Goal: Transaction & Acquisition: Obtain resource

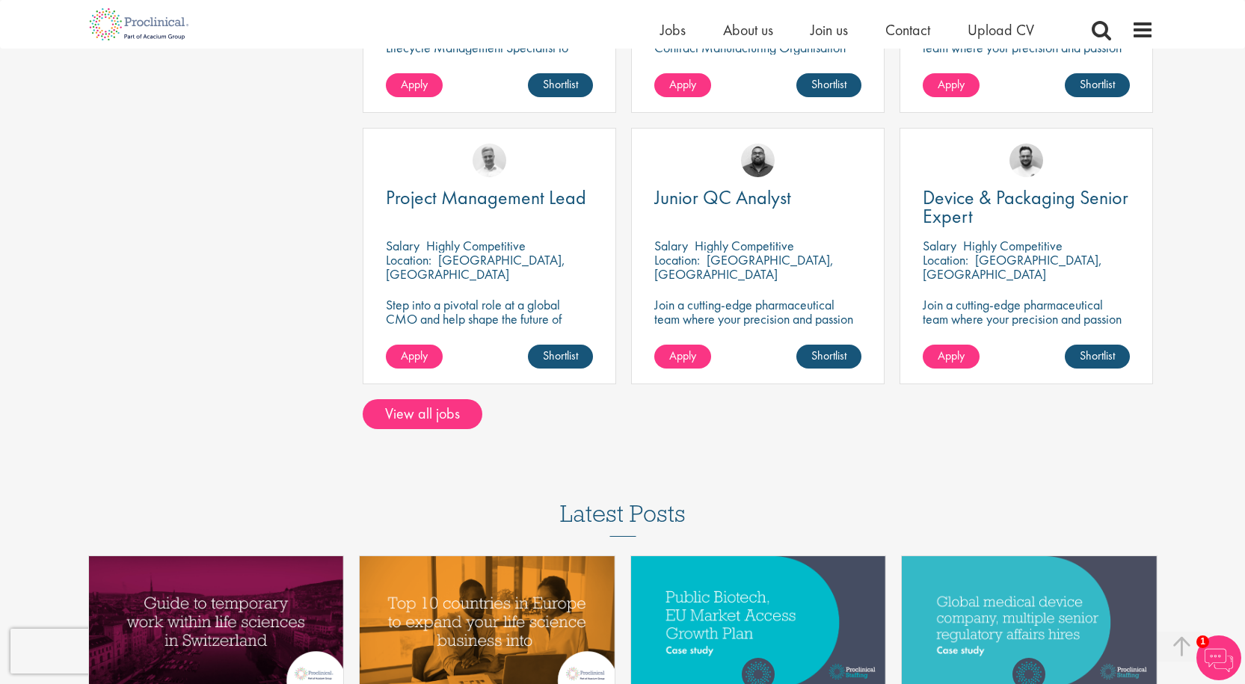
scroll to position [1161, 0]
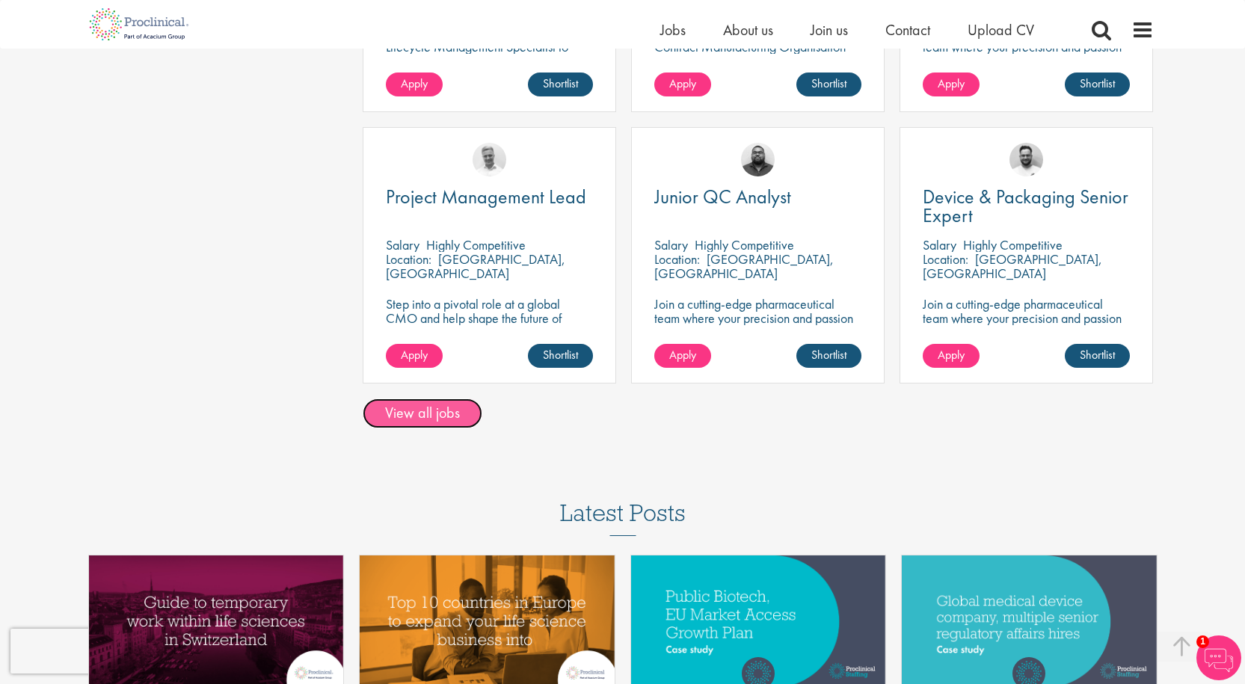
click at [451, 399] on link "View all jobs" at bounding box center [423, 414] width 120 height 30
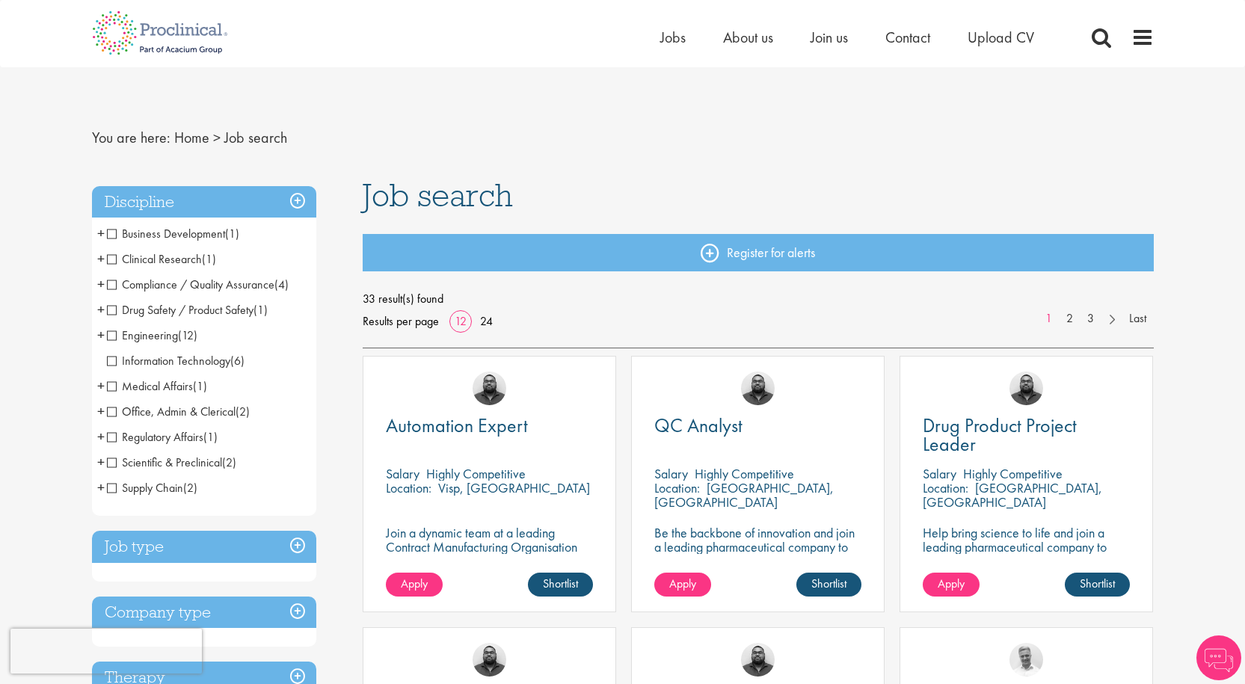
click at [148, 380] on span "Medical Affairs" at bounding box center [150, 386] width 86 height 16
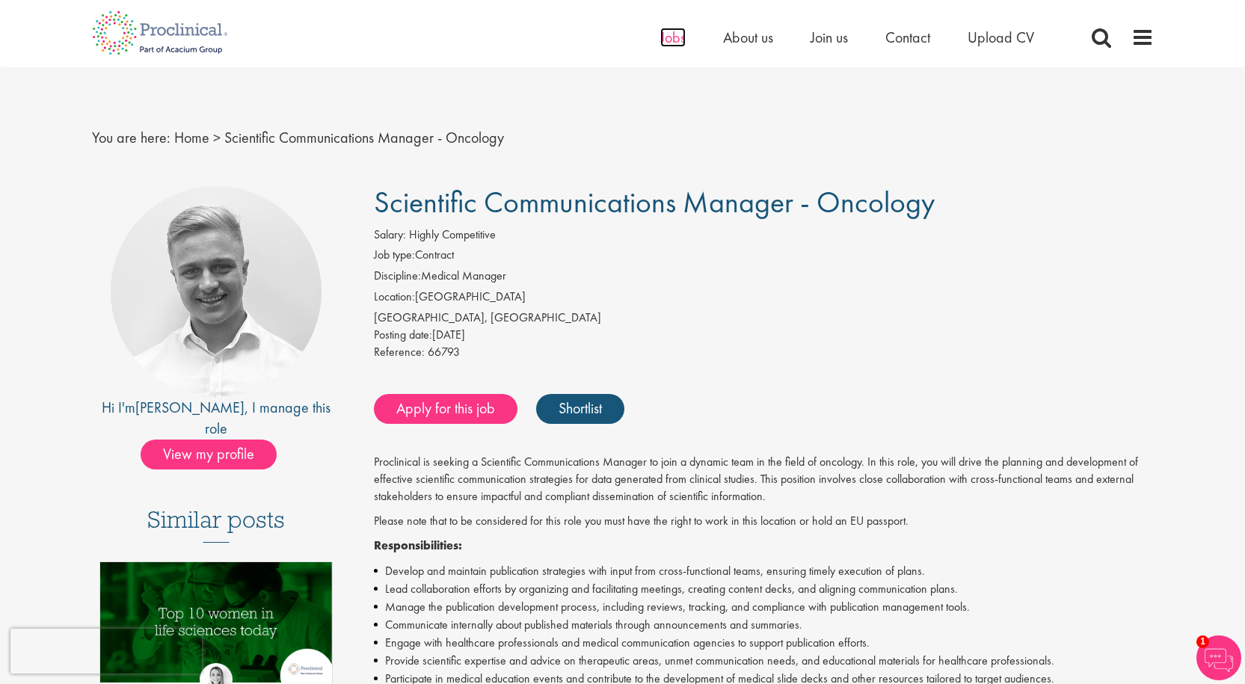
click at [677, 38] on span "Jobs" at bounding box center [672, 37] width 25 height 19
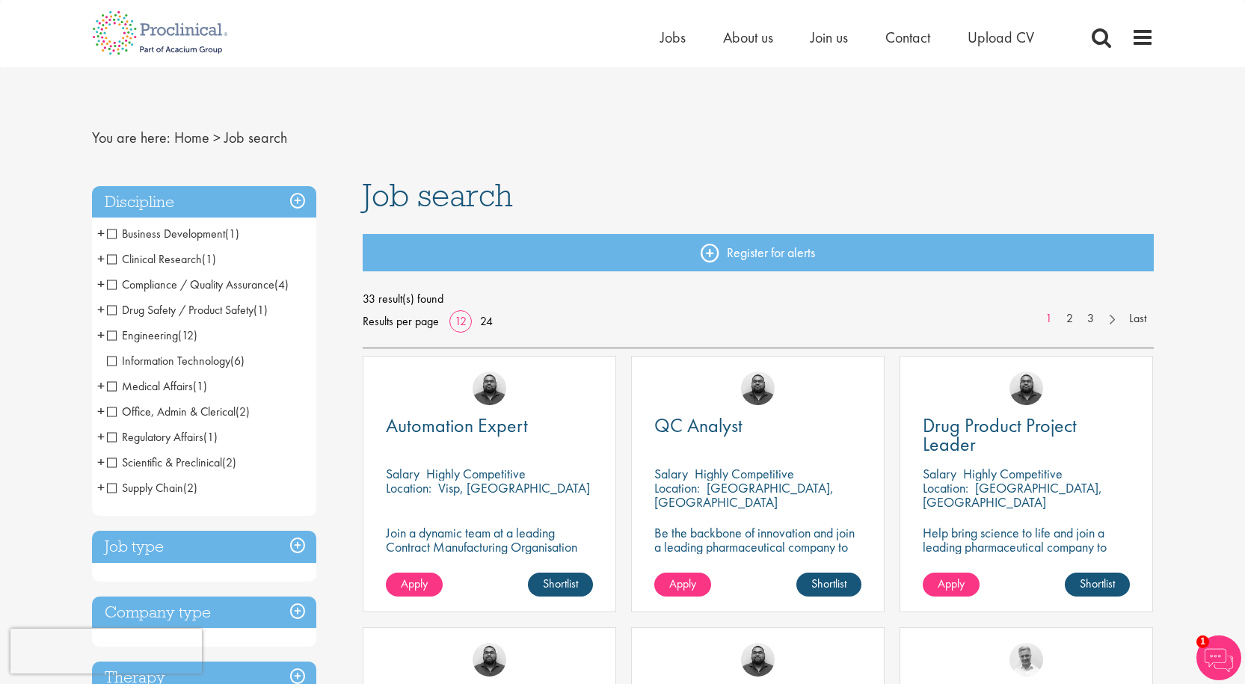
click at [111, 223] on li "Business Development (1) - + Commercial Operations (1)" at bounding box center [204, 233] width 224 height 25
click at [111, 233] on span "Business Development" at bounding box center [166, 234] width 118 height 16
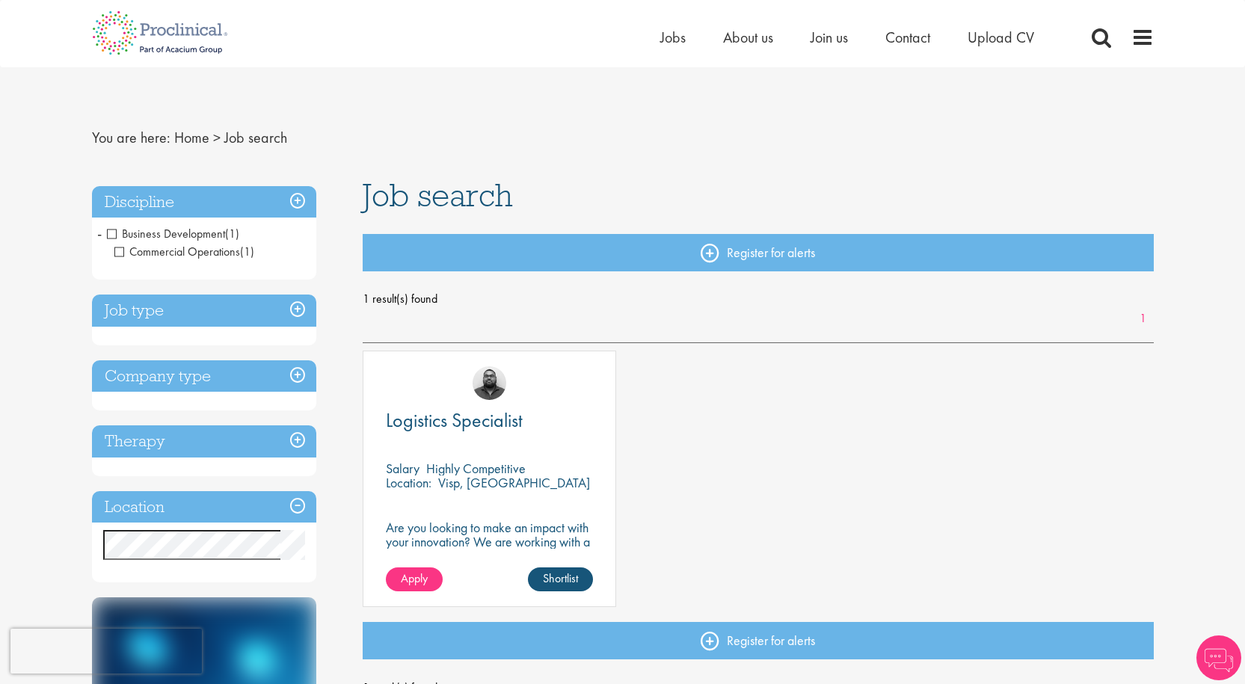
click at [114, 232] on span "Business Development" at bounding box center [166, 234] width 118 height 16
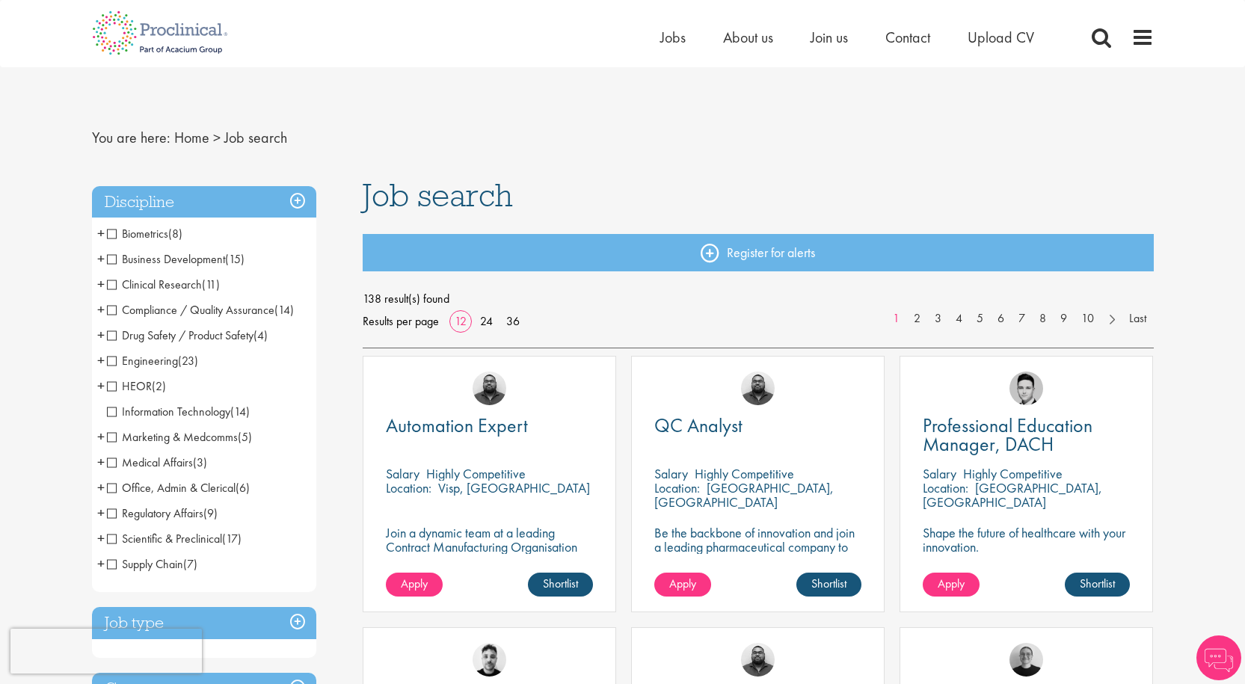
click at [228, 206] on h3 "Discipline" at bounding box center [204, 202] width 224 height 32
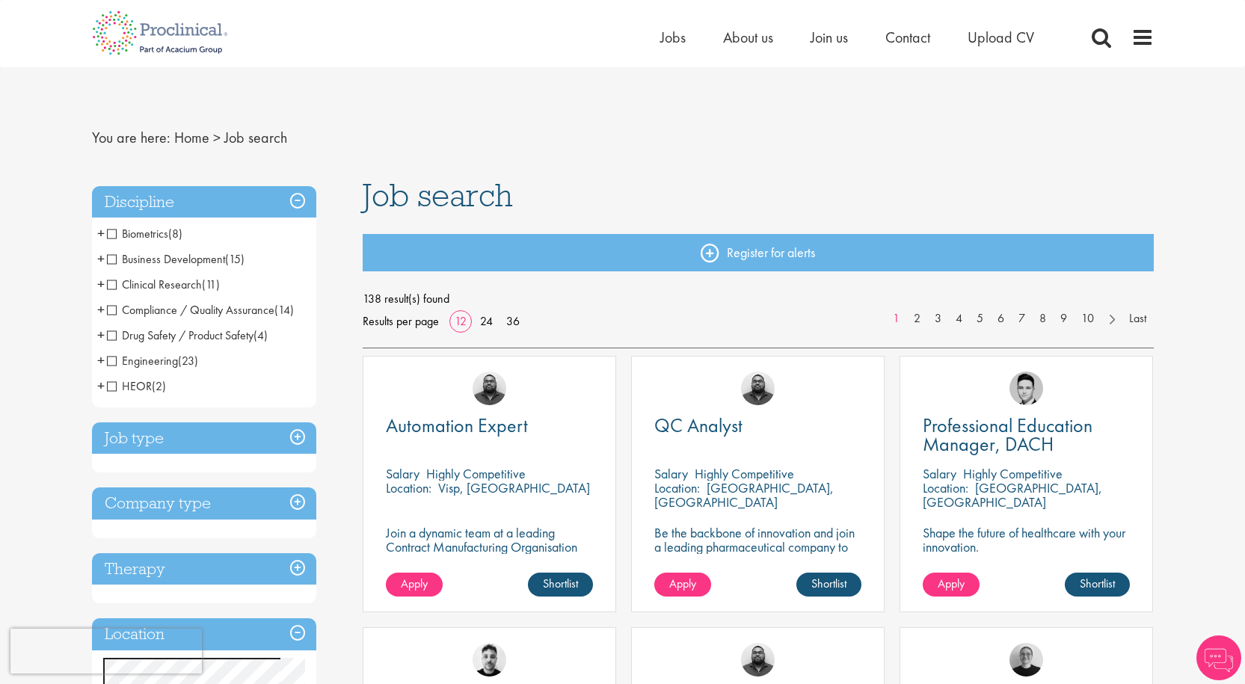
click at [228, 206] on h3 "Discipline" at bounding box center [204, 202] width 224 height 32
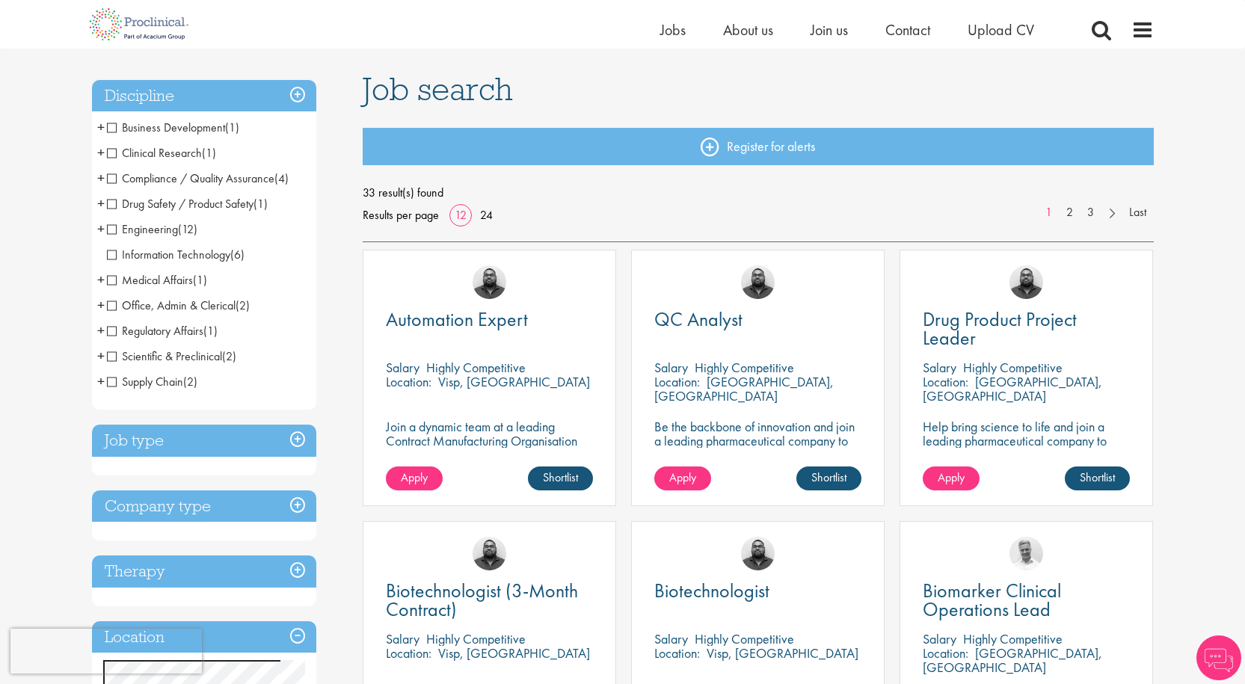
scroll to position [88, 0]
click at [109, 153] on span "Clinical Research" at bounding box center [154, 152] width 95 height 16
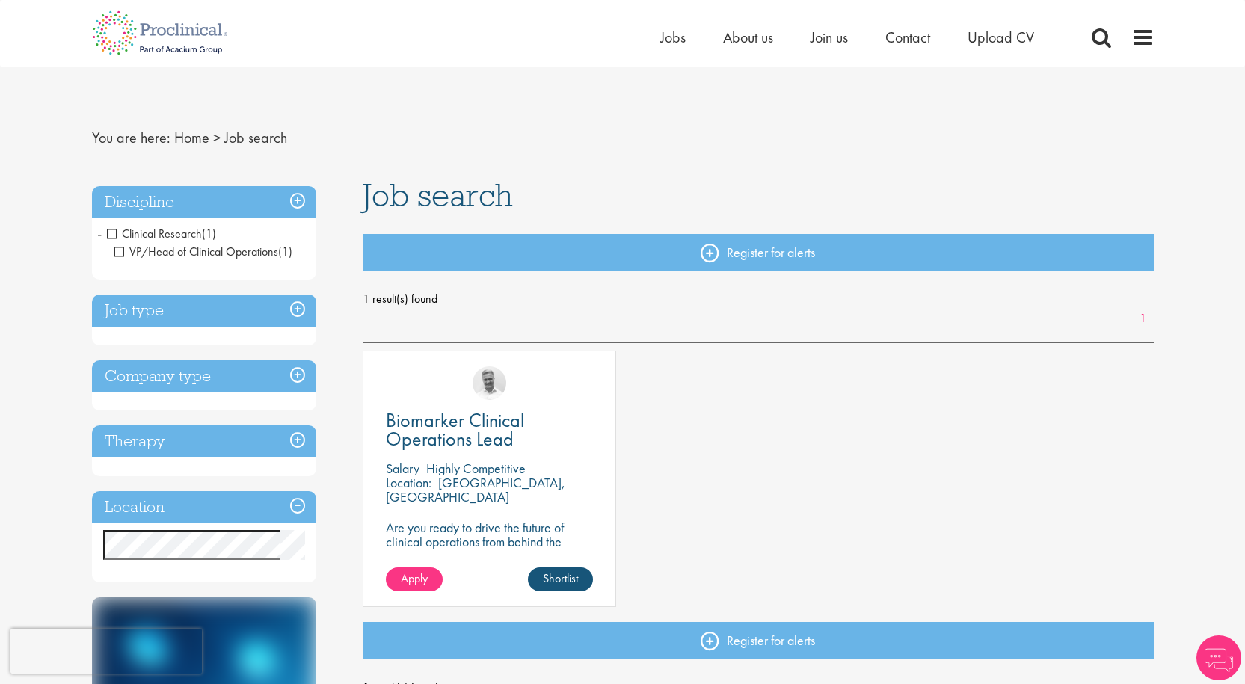
click at [115, 234] on span "Clinical Research" at bounding box center [154, 234] width 95 height 16
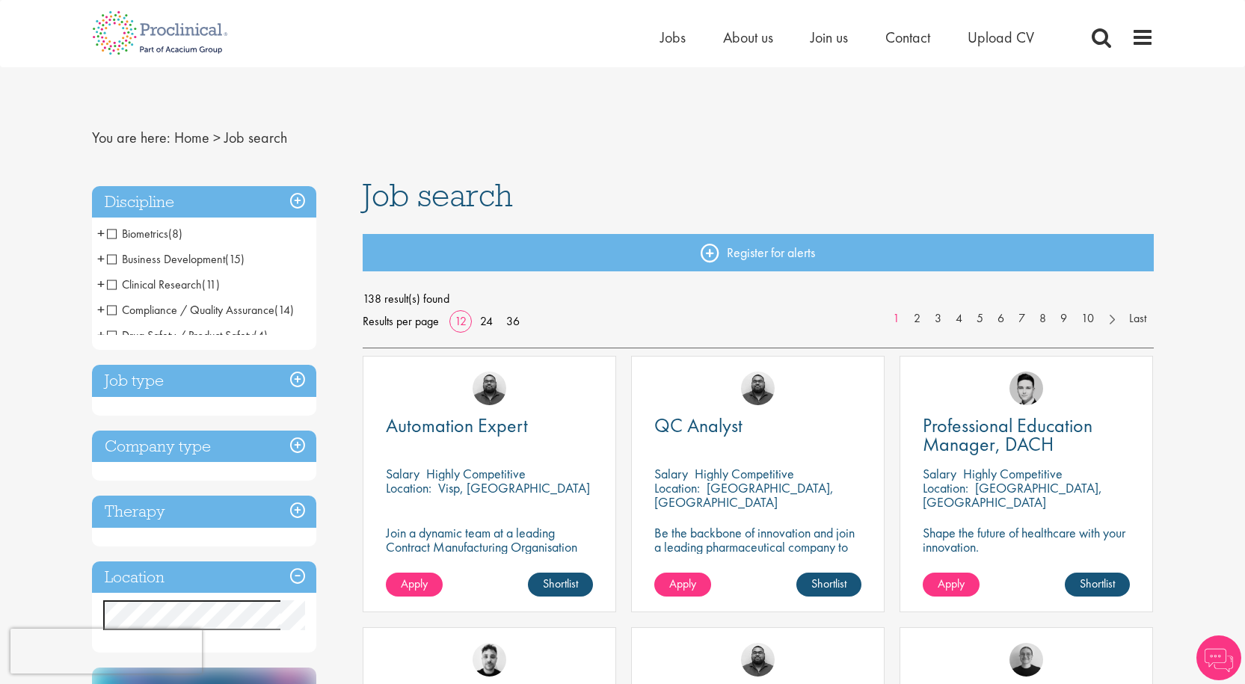
click at [188, 206] on h3 "Discipline" at bounding box center [204, 202] width 224 height 32
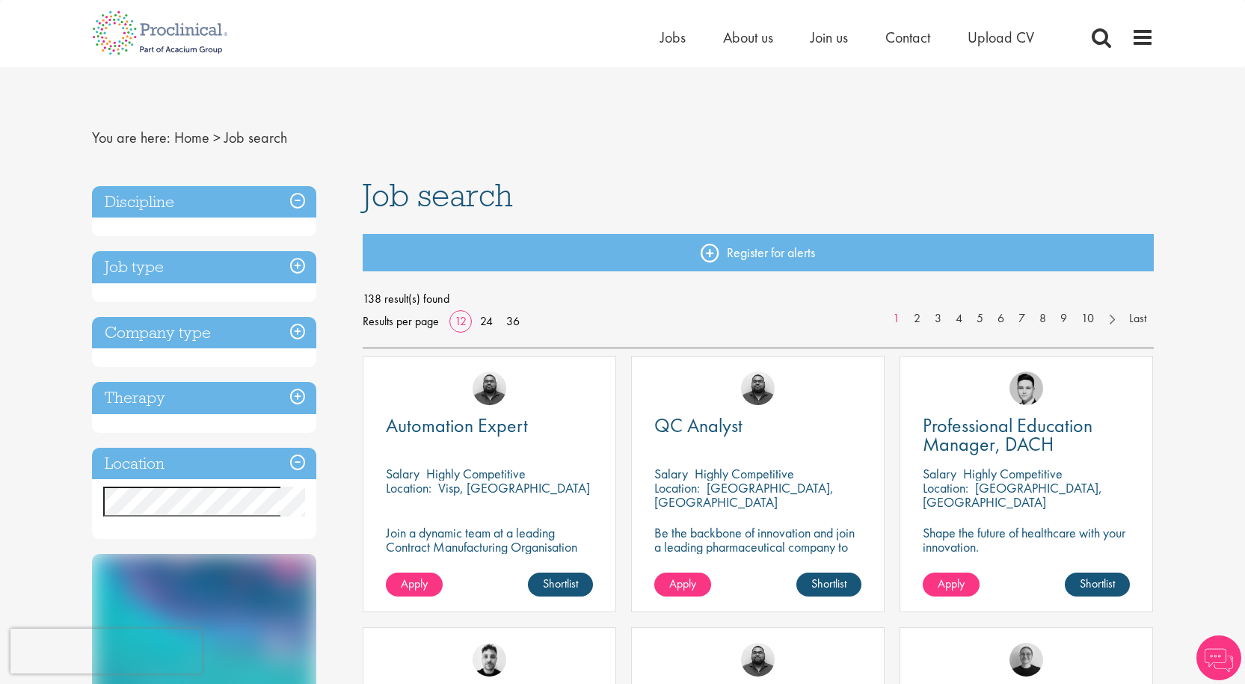
click at [188, 206] on h3 "Discipline" at bounding box center [204, 202] width 224 height 32
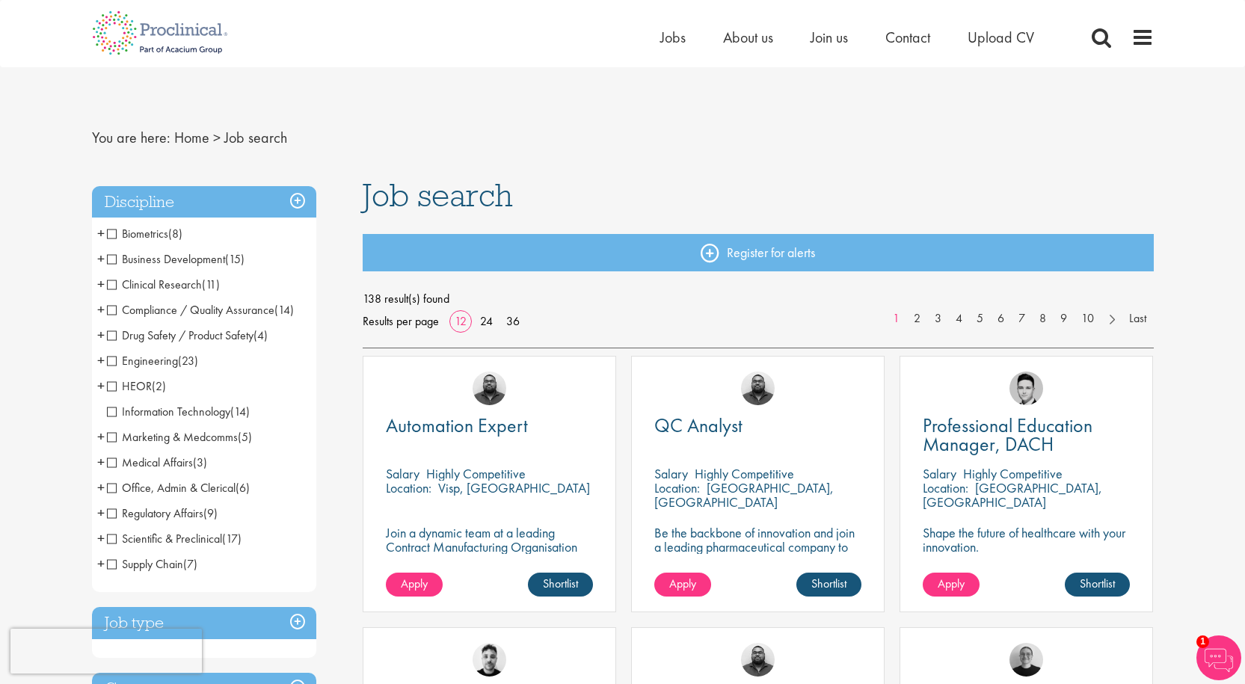
click at [112, 384] on span "HEOR" at bounding box center [129, 386] width 45 height 16
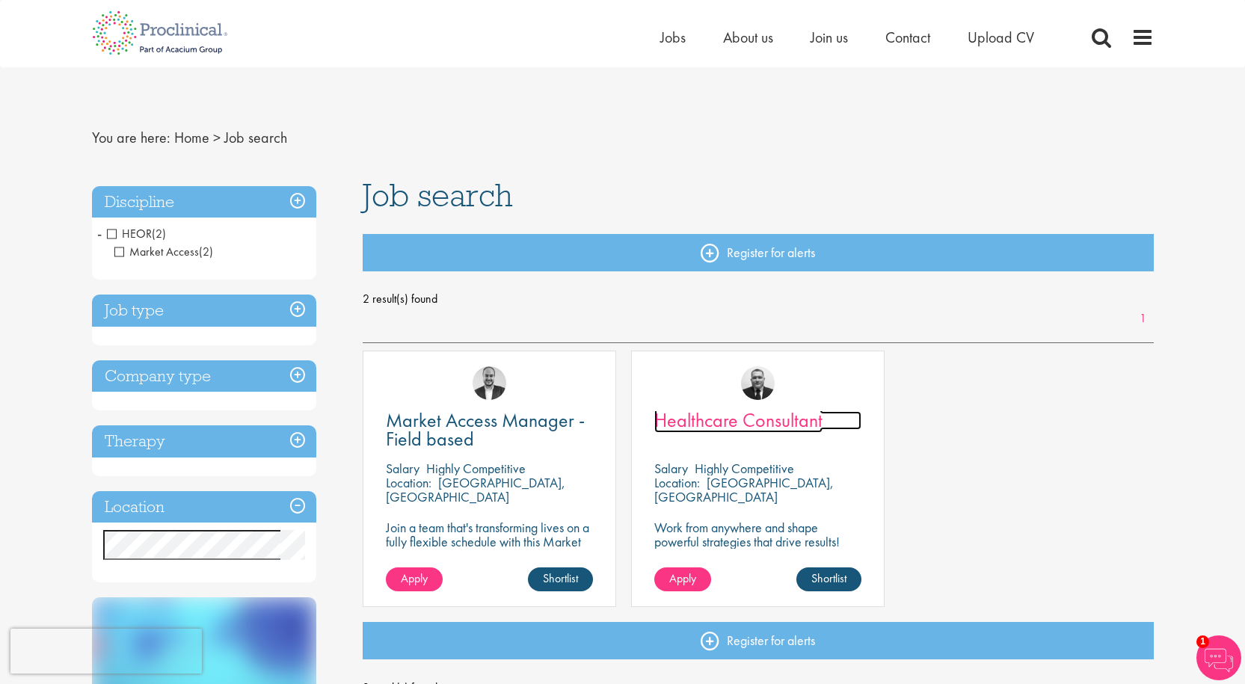
click at [748, 429] on span "Healthcare Consultant" at bounding box center [738, 420] width 168 height 25
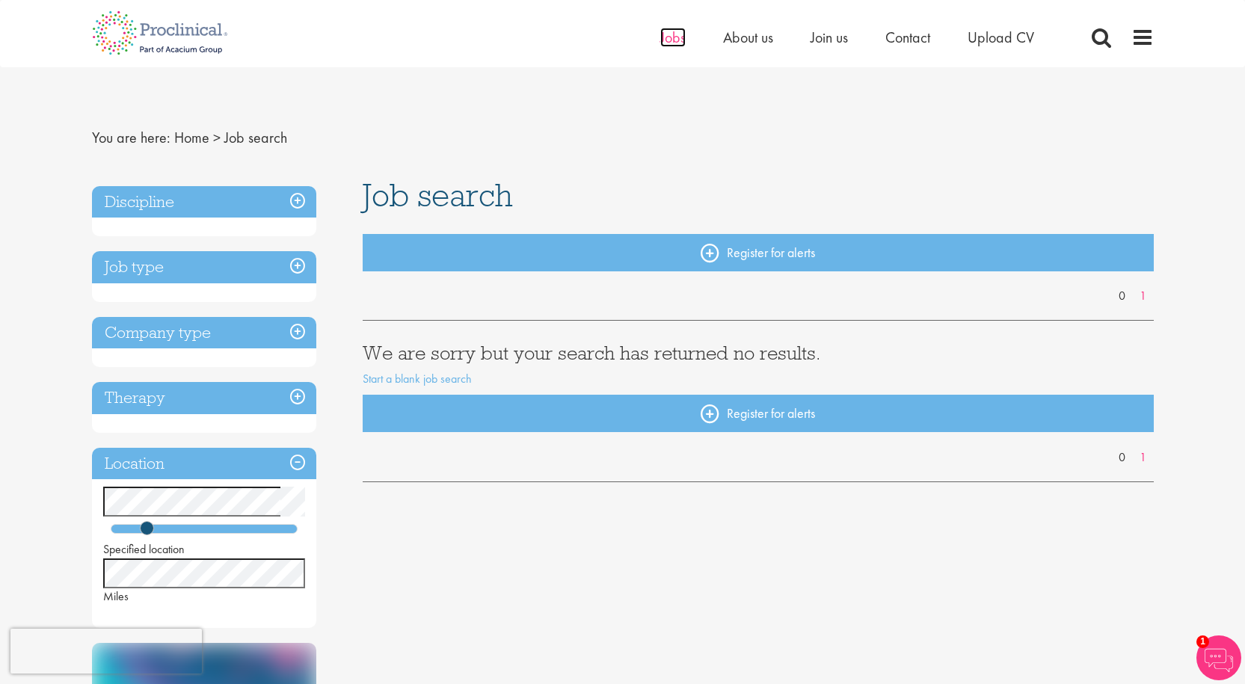
click at [673, 37] on span "Jobs" at bounding box center [672, 37] width 25 height 19
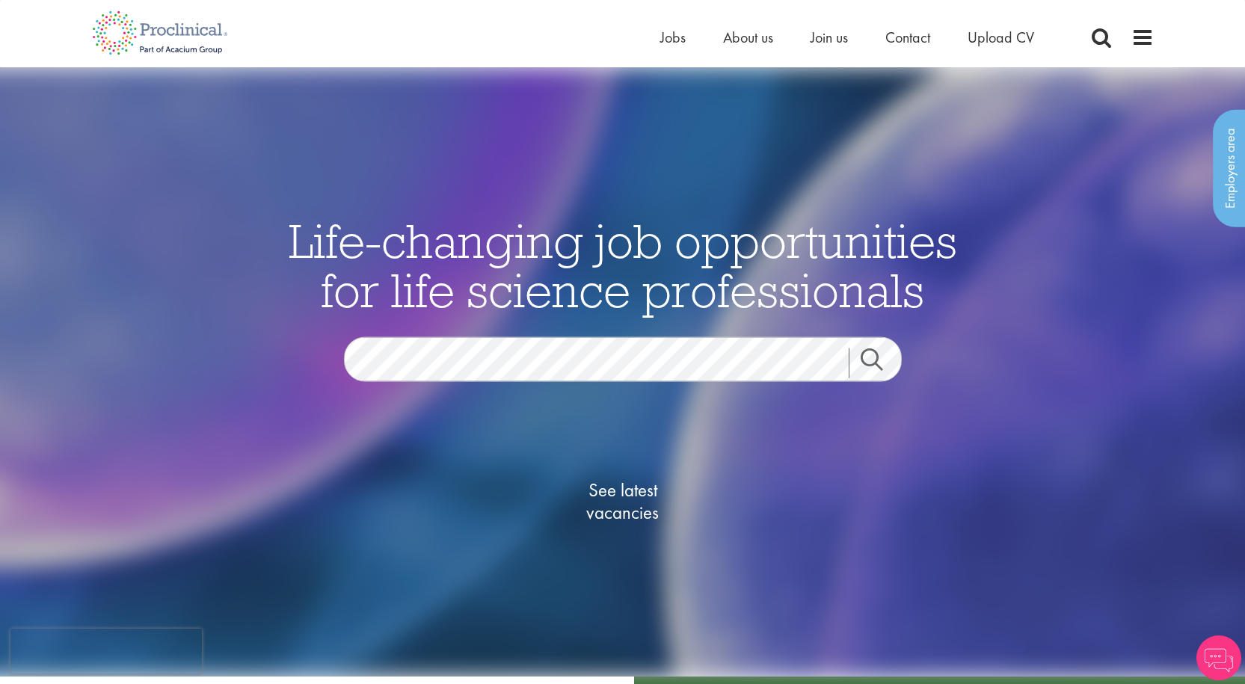
click at [877, 357] on link "Search" at bounding box center [881, 364] width 64 height 30
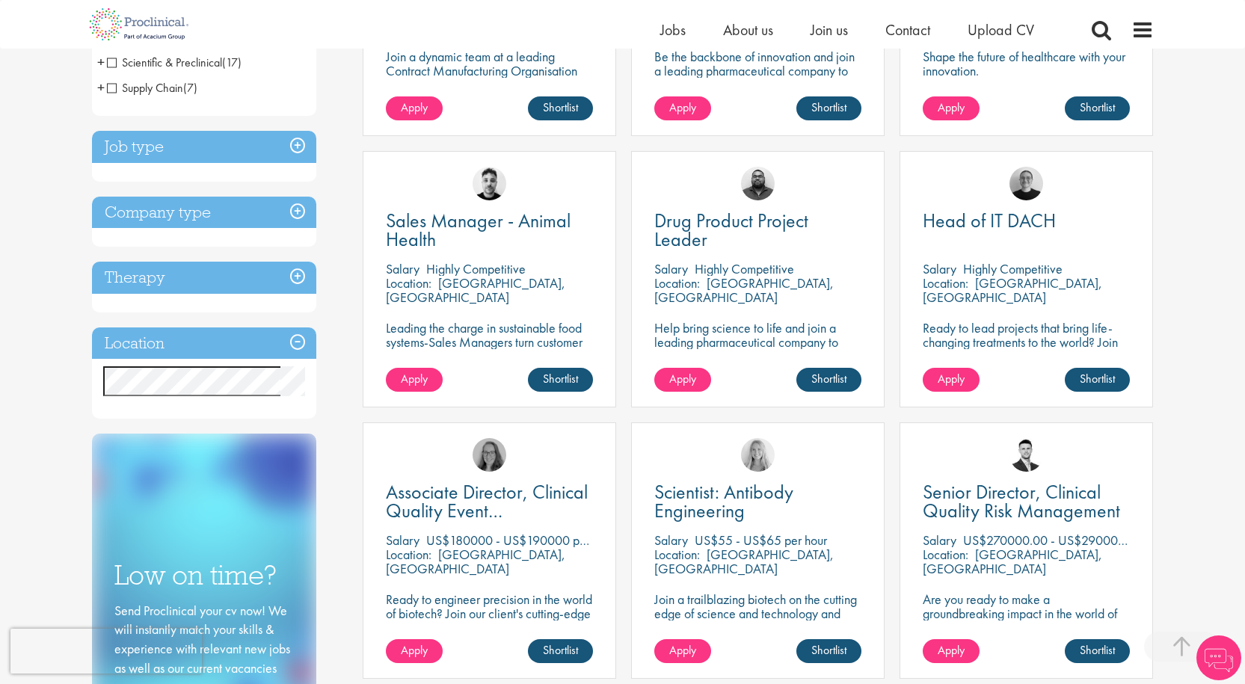
scroll to position [499, 0]
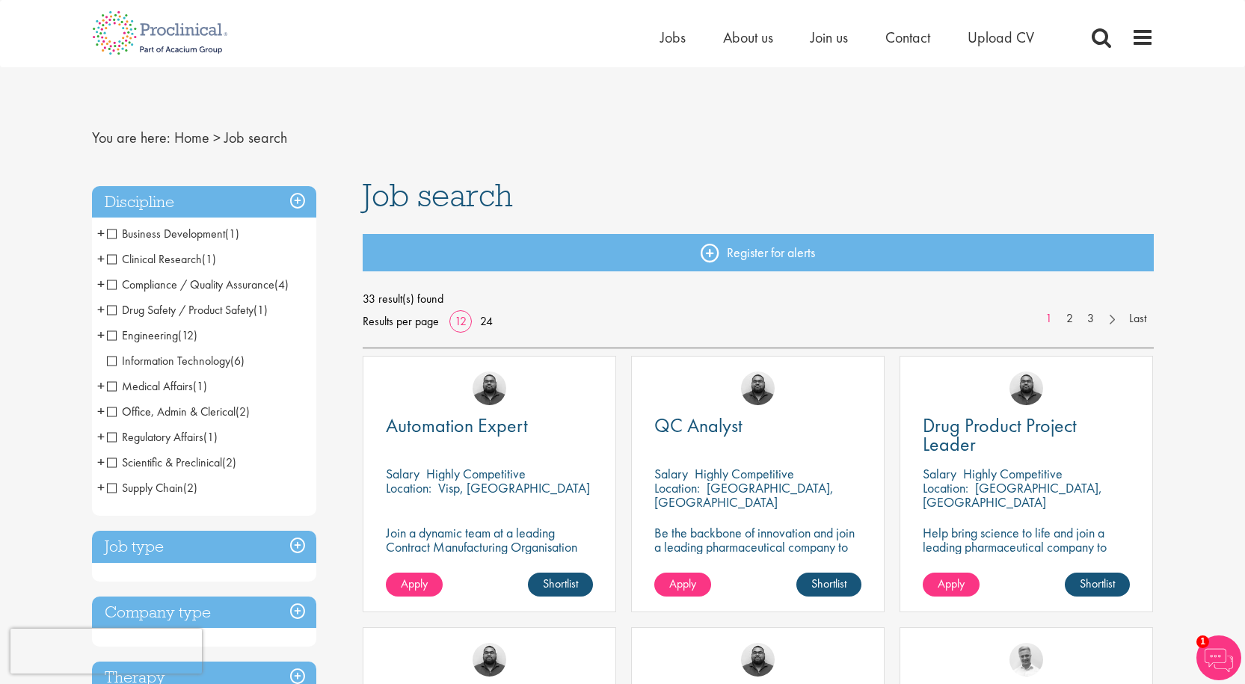
click at [112, 435] on span "Regulatory Affairs" at bounding box center [155, 437] width 96 height 16
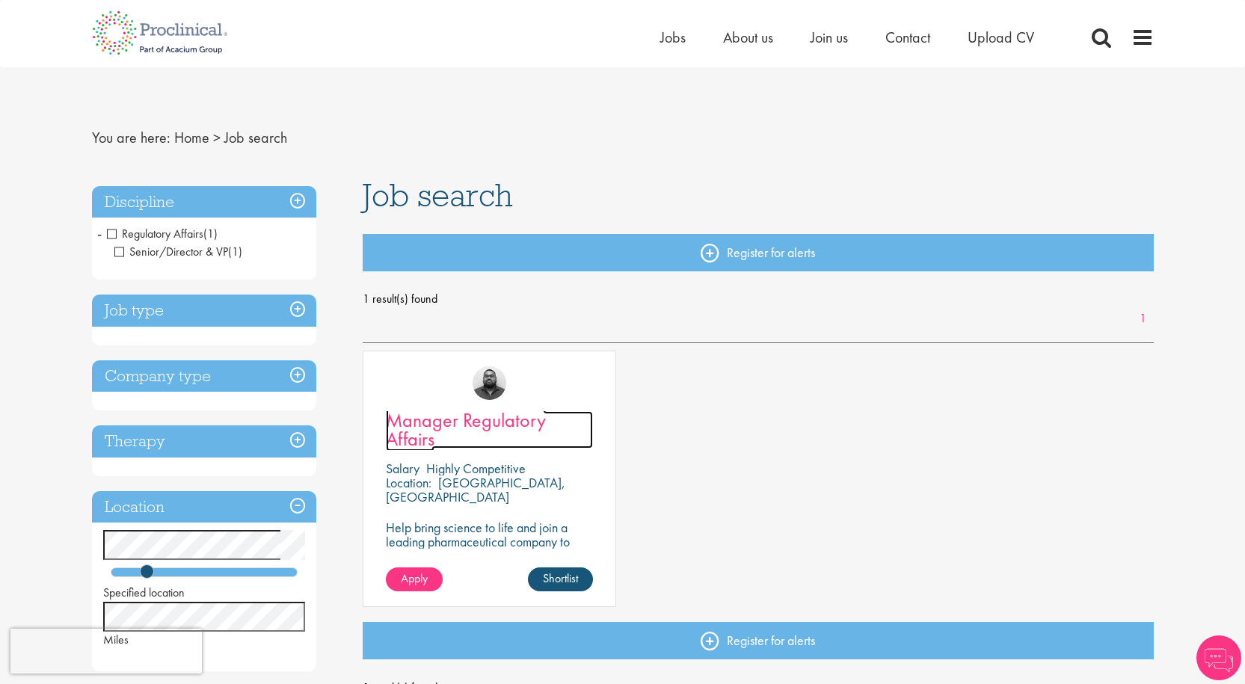
click at [500, 420] on span "Manager Regulatory Affairs" at bounding box center [466, 430] width 160 height 44
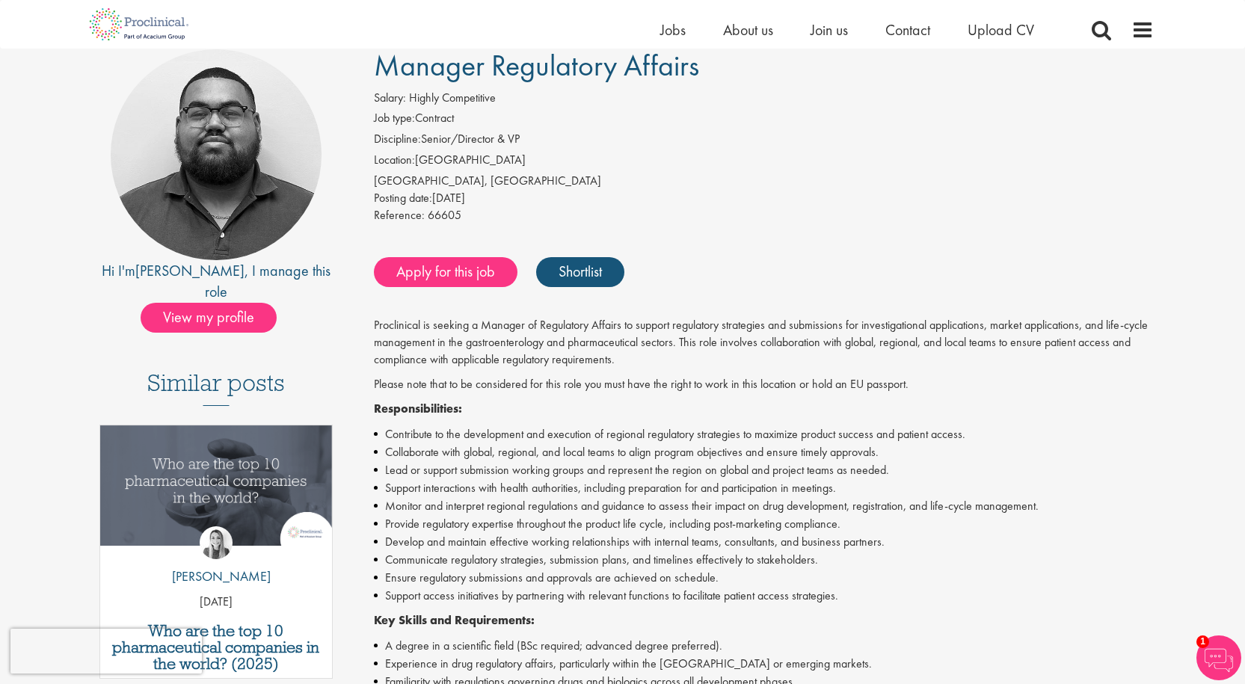
scroll to position [117, 0]
click at [263, 306] on span "View my profile" at bounding box center [209, 319] width 136 height 30
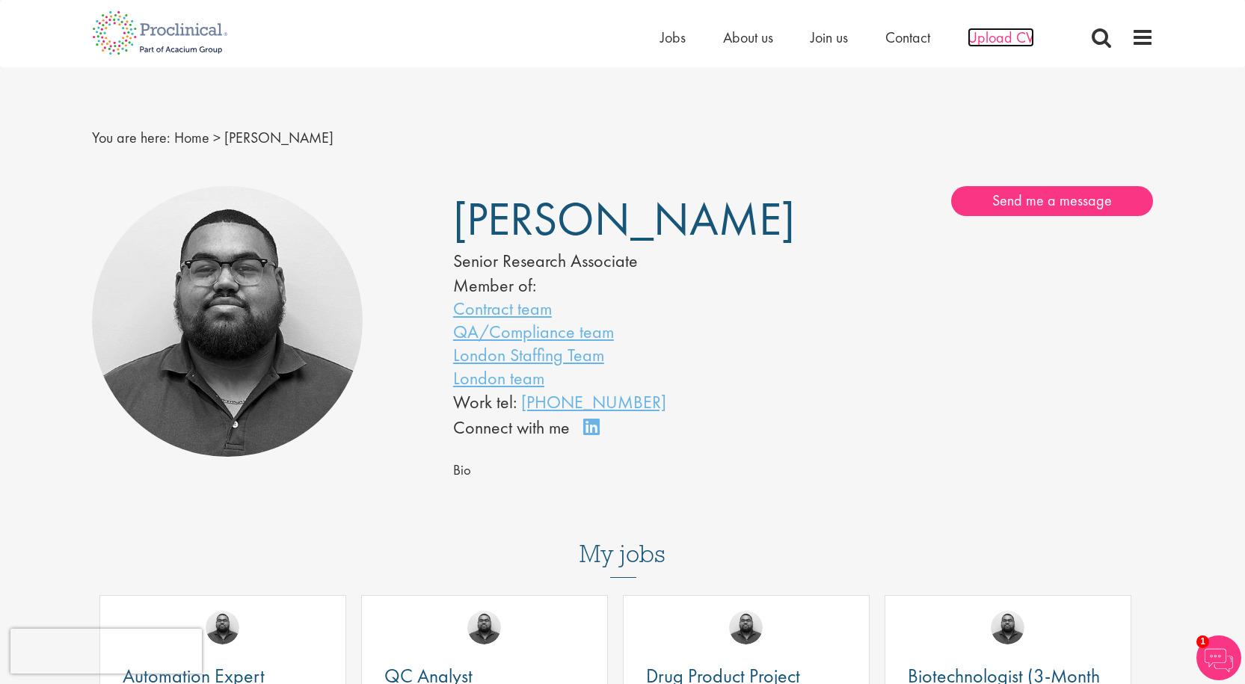
click at [1016, 37] on span "Upload CV" at bounding box center [1001, 37] width 67 height 19
